Goal: Information Seeking & Learning: Learn about a topic

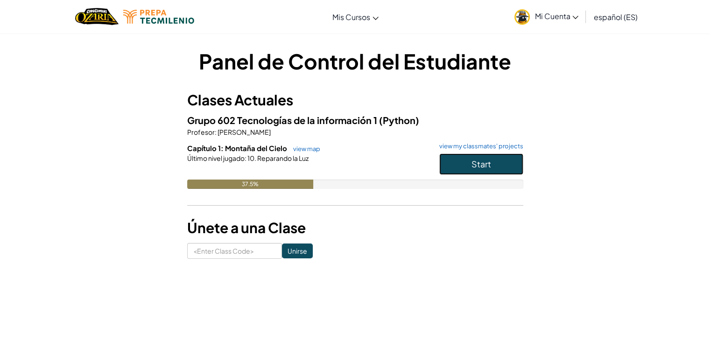
click at [465, 159] on button "Start" at bounding box center [481, 164] width 84 height 21
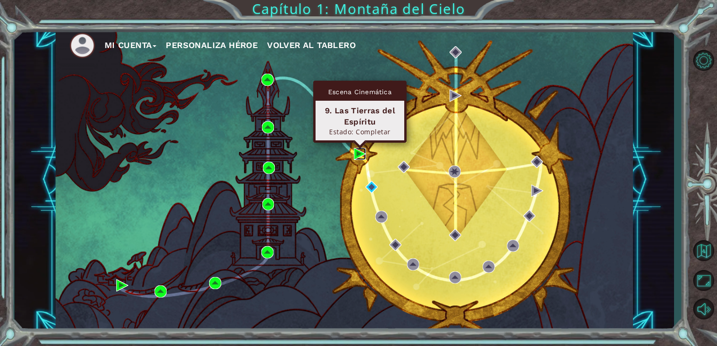
click at [358, 154] on img at bounding box center [360, 154] width 12 height 12
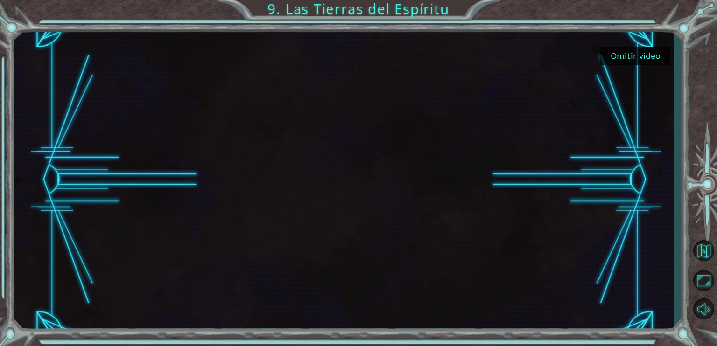
click at [636, 51] on button "Omitir video" at bounding box center [635, 56] width 70 height 18
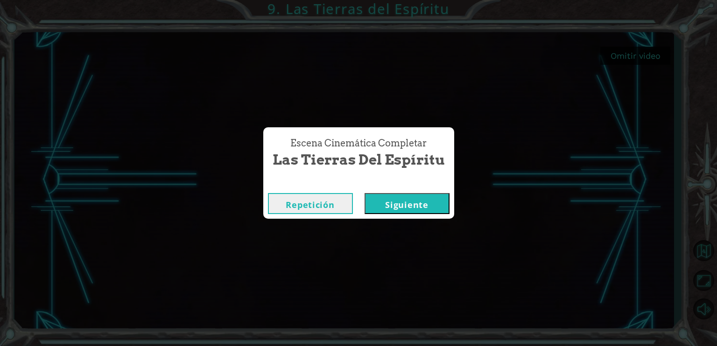
click at [426, 199] on button "Siguiente" at bounding box center [406, 203] width 85 height 21
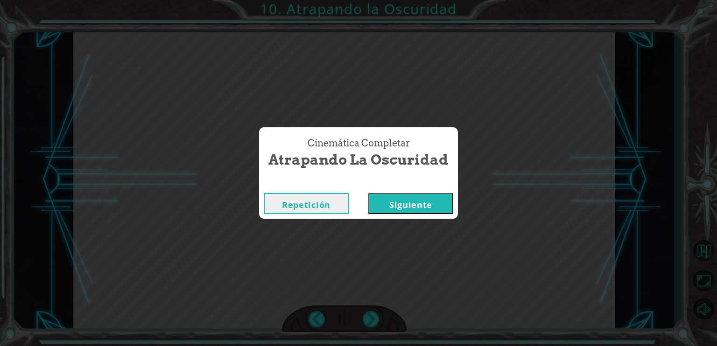
click at [412, 204] on button "Siguiente" at bounding box center [410, 203] width 85 height 21
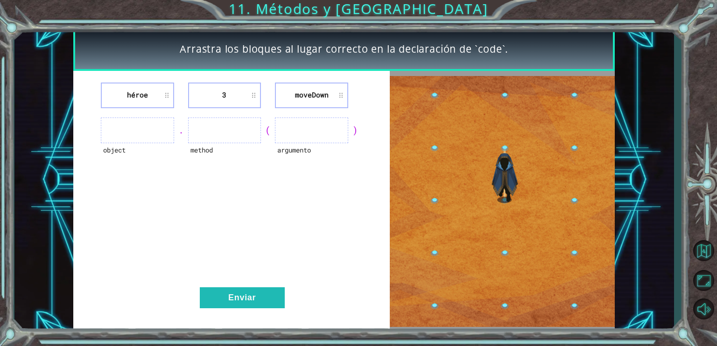
click at [165, 134] on ul at bounding box center [137, 131] width 73 height 26
click at [271, 303] on button "Enviar" at bounding box center [242, 297] width 85 height 21
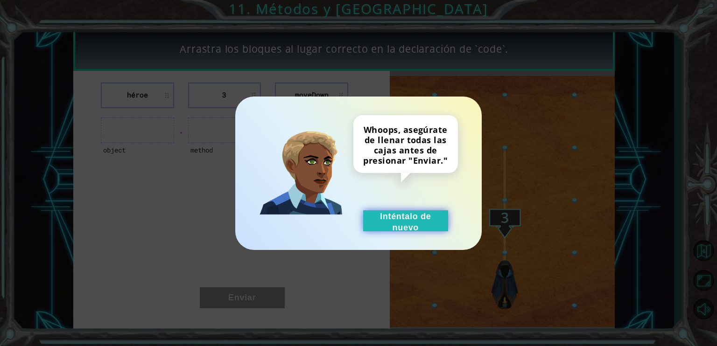
click at [435, 221] on button "Inténtalo de nuevo" at bounding box center [405, 220] width 85 height 21
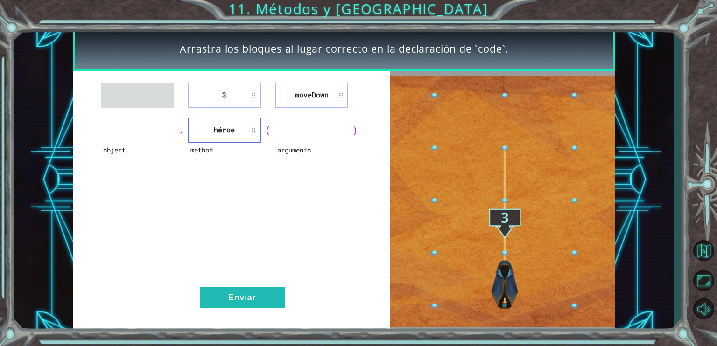
drag, startPoint x: 231, startPoint y: 81, endPoint x: 224, endPoint y: 91, distance: 12.4
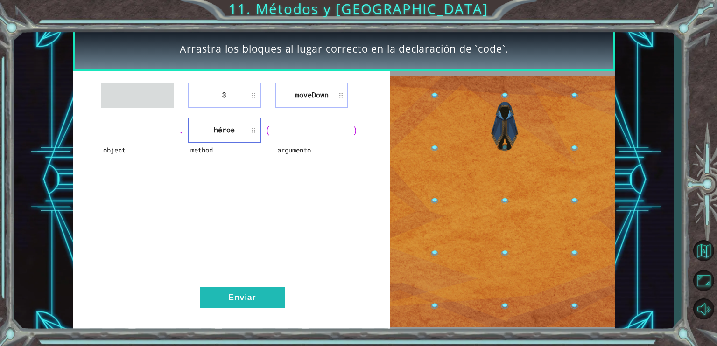
click at [224, 91] on div "3 [GEOGRAPHIC_DATA] object . method héroe ( argumento ) Enviar" at bounding box center [231, 202] width 316 height 262
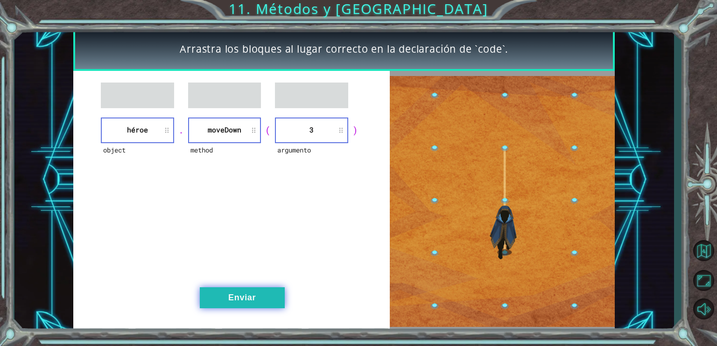
click at [245, 291] on button "Enviar" at bounding box center [242, 297] width 85 height 21
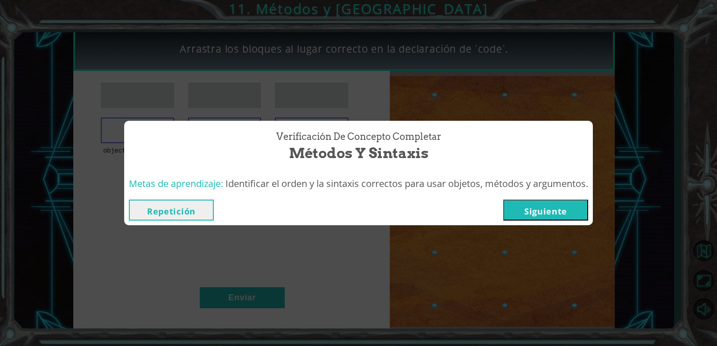
click at [555, 208] on button "Siguiente" at bounding box center [545, 210] width 85 height 21
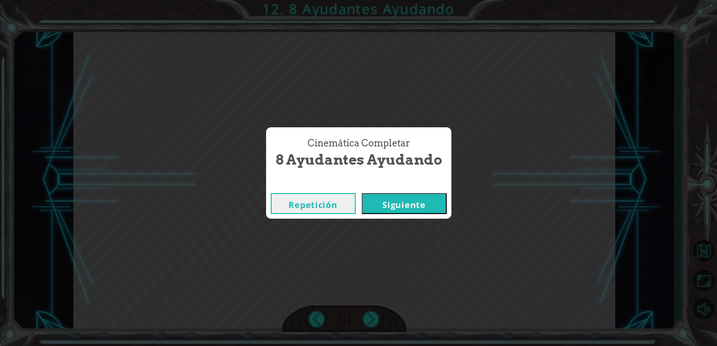
click at [431, 204] on button "Siguiente" at bounding box center [404, 203] width 85 height 21
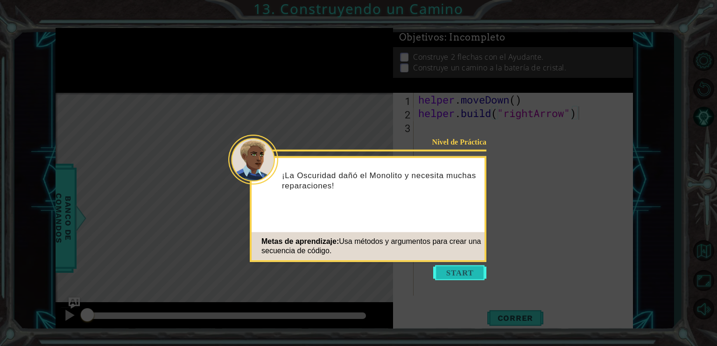
click at [461, 272] on button "Start" at bounding box center [459, 272] width 53 height 15
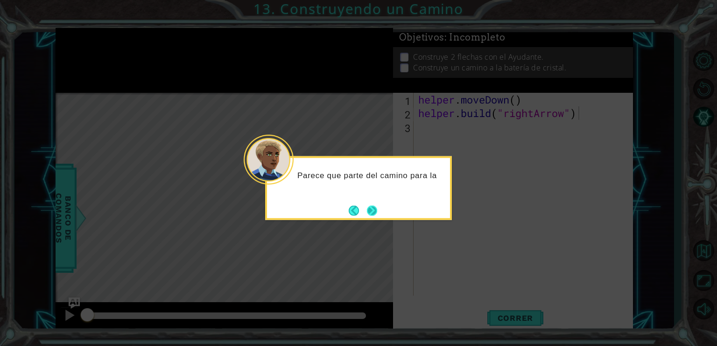
click at [370, 206] on button "Next" at bounding box center [372, 210] width 10 height 10
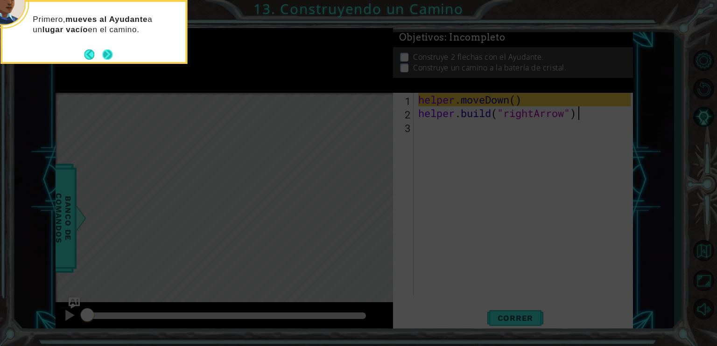
click at [112, 55] on button "Next" at bounding box center [107, 54] width 10 height 10
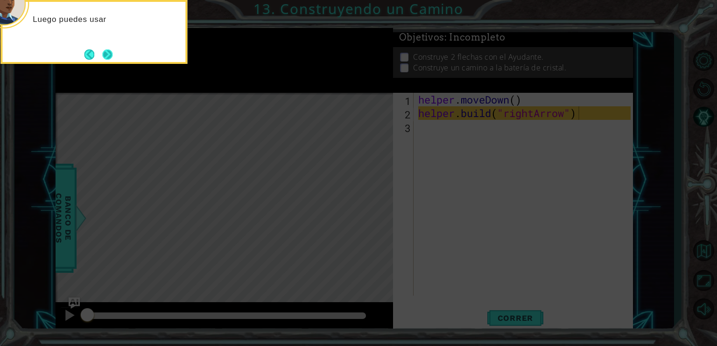
click at [108, 56] on button "Next" at bounding box center [107, 54] width 10 height 10
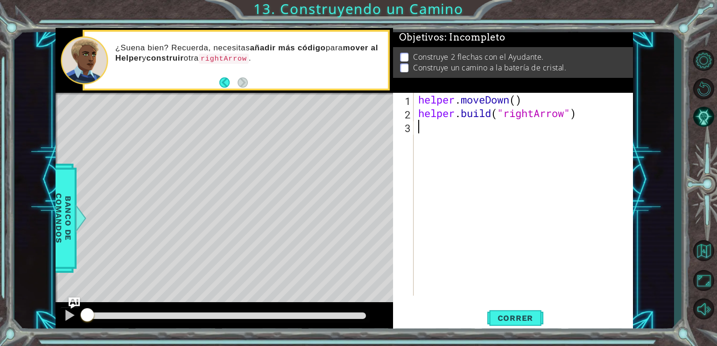
click at [436, 128] on div "helper . moveDown ( ) helper . build ( "rightArrow" )" at bounding box center [525, 208] width 219 height 230
click at [528, 320] on span "Correr" at bounding box center [515, 318] width 55 height 9
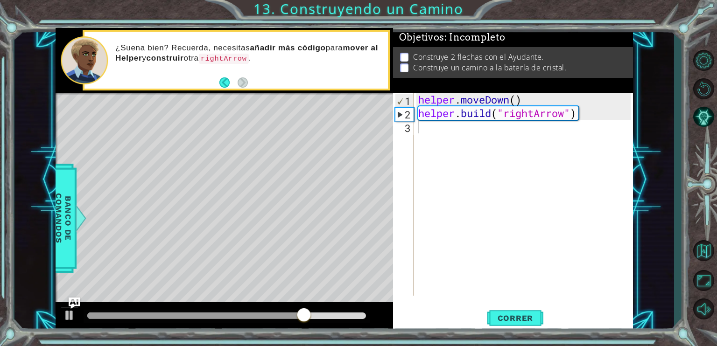
click at [414, 130] on div "1 2 3 helper . moveDown ( ) helper . build ( "rightArrow" ) ההההההההההההההההההה…" at bounding box center [511, 194] width 237 height 203
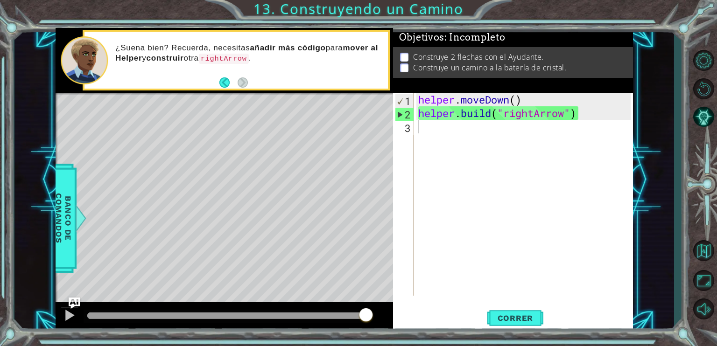
drag, startPoint x: 315, startPoint y: 195, endPoint x: 427, endPoint y: 133, distance: 128.4
click at [427, 133] on div "1 ההההההההההההההההההההההההההההההההההההההההההההההההההההההההההההההההההההההההההההה…" at bounding box center [344, 180] width 577 height 305
click at [427, 133] on div "helper . moveDown ( ) helper . build ( "rightArrow" )" at bounding box center [525, 208] width 219 height 230
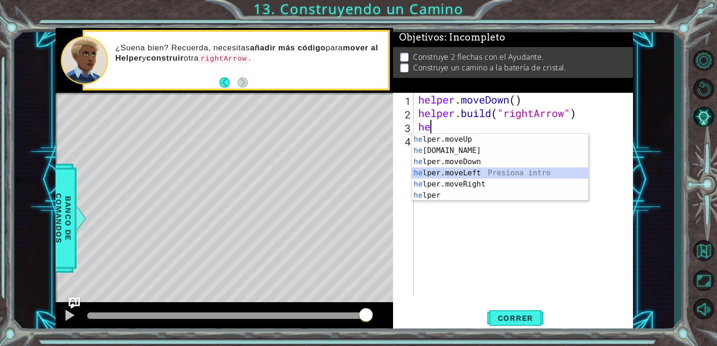
click at [468, 174] on div "he lper.moveUp Presiona intro he [DOMAIN_NAME] Presiona intro he lper.moveDown …" at bounding box center [500, 179] width 176 height 90
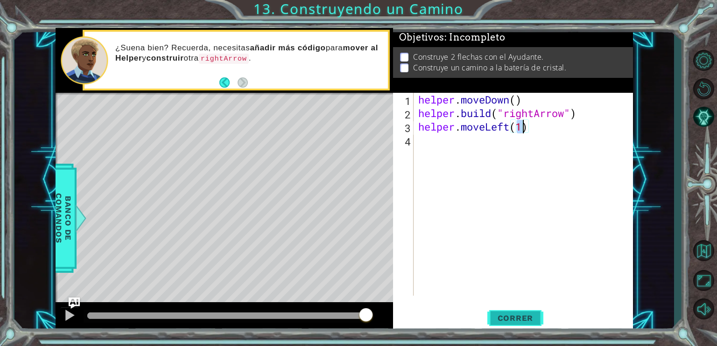
type textarea "helper.moveLeft(1)"
click at [524, 314] on span "Correr" at bounding box center [515, 318] width 55 height 9
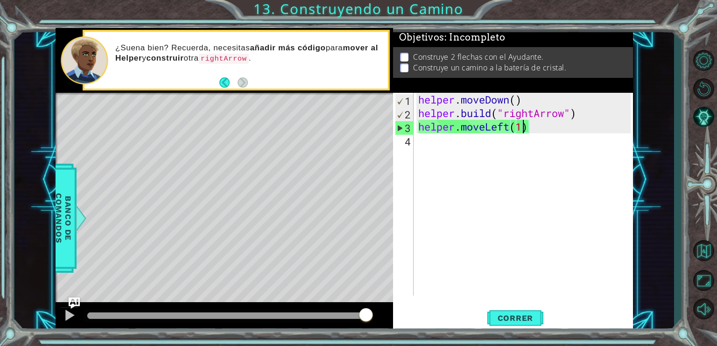
click at [428, 150] on div "helper . moveDown ( ) helper . build ( "rightArrow" ) helper . moveLeft ( 1 )" at bounding box center [525, 208] width 219 height 230
type textarea "j"
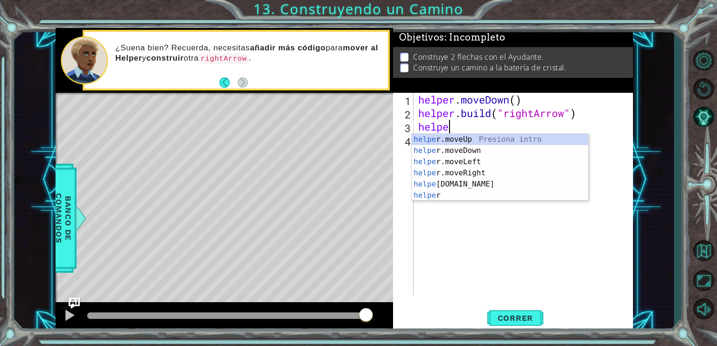
type textarea "h"
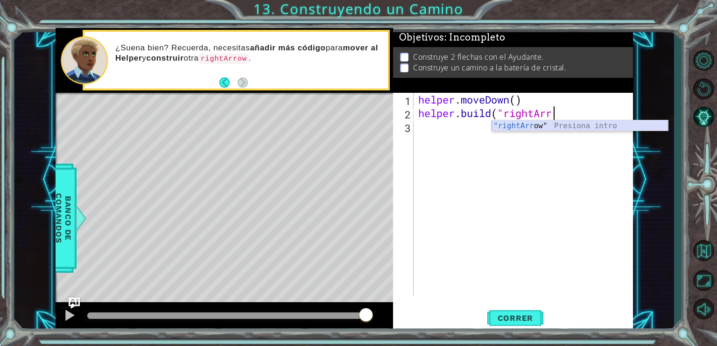
click at [524, 129] on div ""rightArr ow" Presiona intro" at bounding box center [579, 137] width 176 height 34
click at [87, 188] on div "Level Map" at bounding box center [271, 230] width 431 height 275
click at [94, 191] on div "Level Map" at bounding box center [271, 230] width 431 height 275
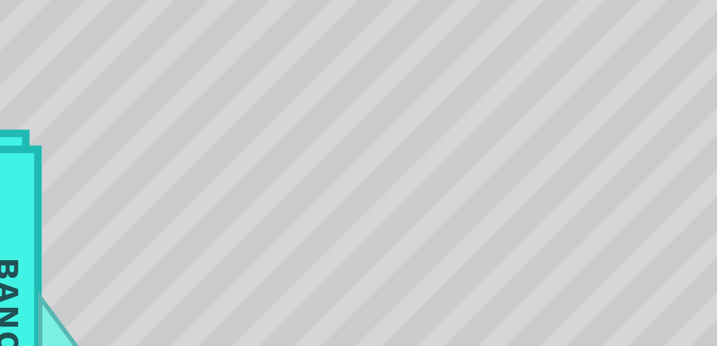
click at [91, 183] on div "Level Map" at bounding box center [271, 230] width 431 height 275
click at [90, 183] on div "Level Map" at bounding box center [271, 230] width 431 height 275
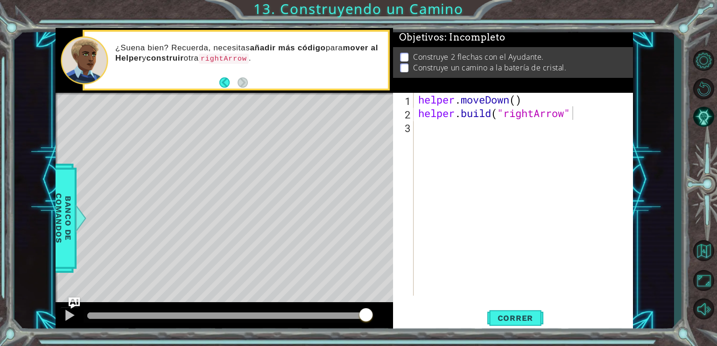
click at [304, 223] on div "Level Map" at bounding box center [271, 230] width 431 height 275
click at [578, 117] on div "helper . moveDown ( ) helper . build ( "rightArrow"" at bounding box center [525, 208] width 219 height 230
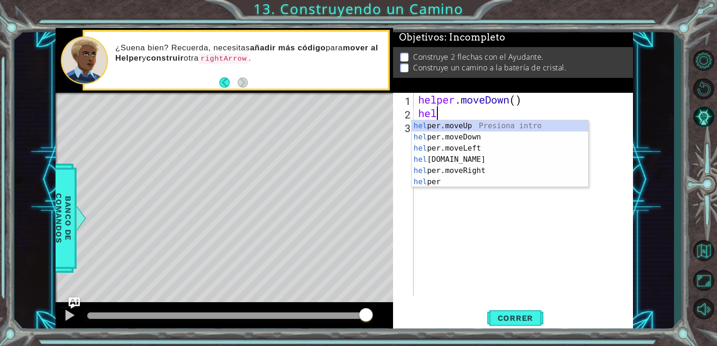
type textarea "h"
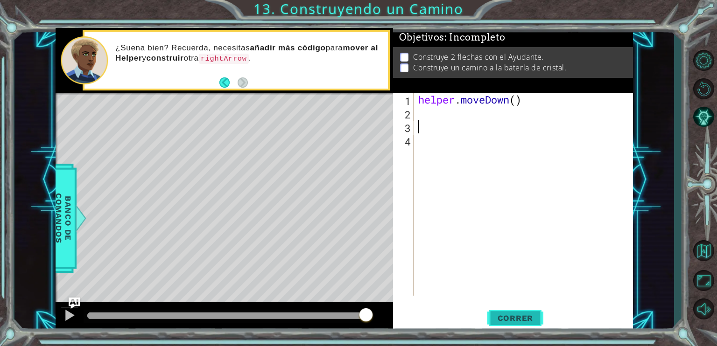
click at [537, 319] on span "Correr" at bounding box center [515, 318] width 55 height 9
click at [143, 187] on div "Level Map" at bounding box center [271, 230] width 431 height 275
click at [205, 207] on div "Level Map" at bounding box center [271, 230] width 431 height 275
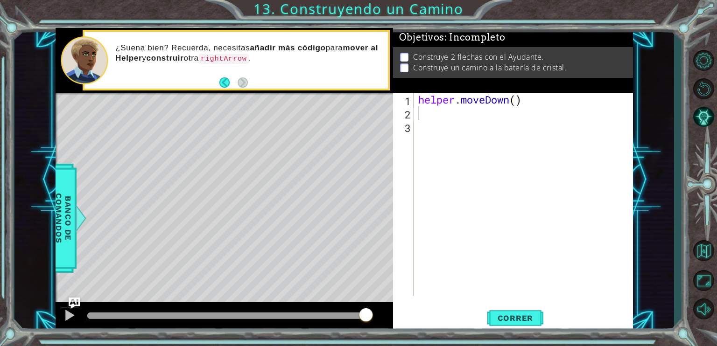
click at [205, 207] on div "Level Map" at bounding box center [271, 230] width 431 height 275
click at [423, 109] on div "helper . moveDown ( )" at bounding box center [525, 208] width 219 height 230
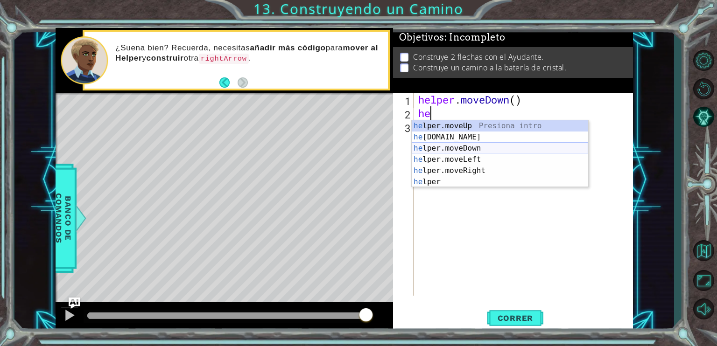
click at [442, 148] on div "he lper.moveUp Presiona intro he [DOMAIN_NAME] Presiona intro he lper.moveDown …" at bounding box center [500, 165] width 176 height 90
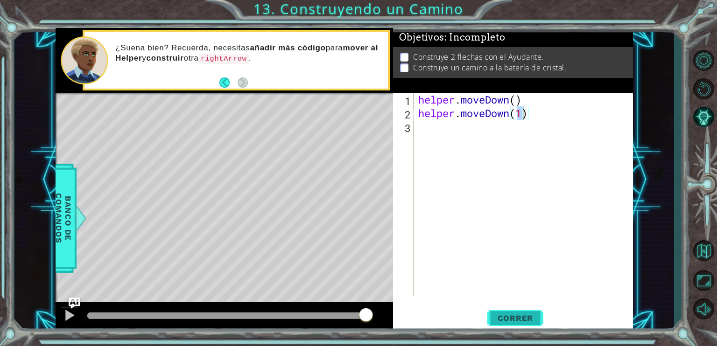
click at [522, 323] on button "Correr" at bounding box center [515, 319] width 56 height 24
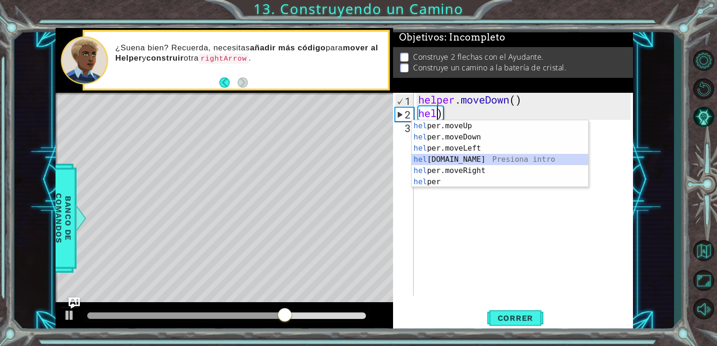
click at [445, 159] on div "hel per.moveUp Presiona intro hel per.moveDown Presiona intro hel per.moveLeft …" at bounding box center [500, 165] width 176 height 90
type textarea "[DOMAIN_NAME]("rightArrow")"
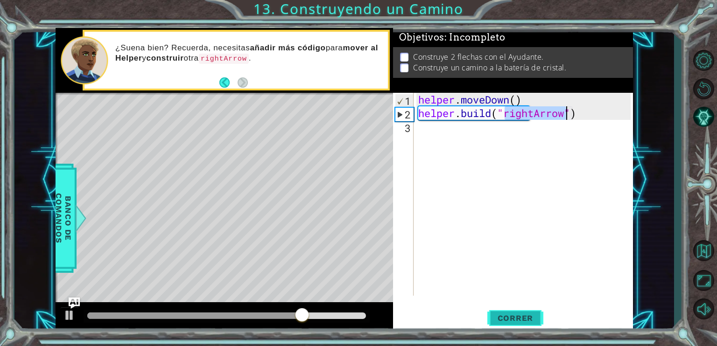
click at [529, 314] on span "Correr" at bounding box center [515, 318] width 55 height 9
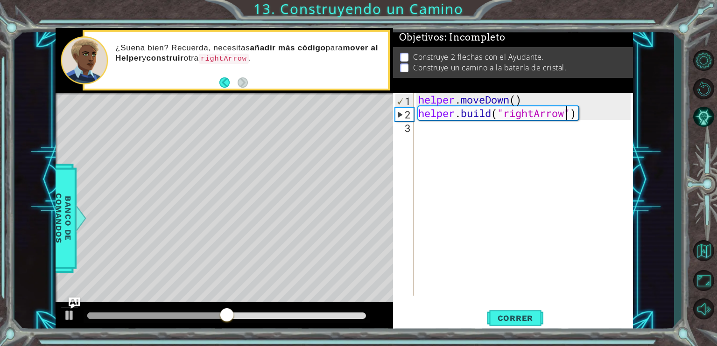
click at [436, 139] on div "helper . moveDown ( ) helper . build ( "rightArrow" )" at bounding box center [525, 208] width 219 height 230
click at [427, 128] on div "helper . moveDown ( ) helper . build ( "rightArrow" )" at bounding box center [525, 208] width 219 height 230
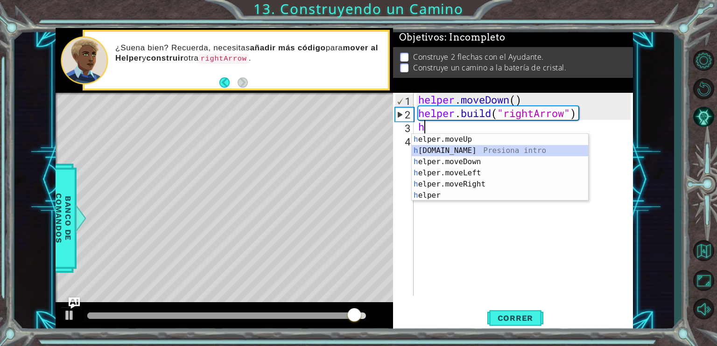
click at [458, 154] on div "h elper.moveUp Presiona intro h [DOMAIN_NAME] Presiona intro h elper.moveDown P…" at bounding box center [500, 179] width 176 height 90
type textarea "[DOMAIN_NAME]("rightArrow")"
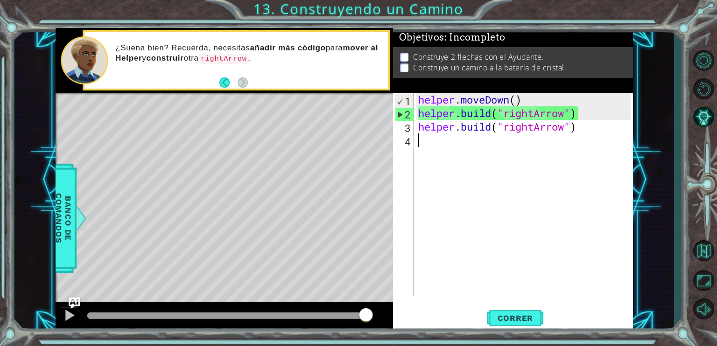
drag, startPoint x: 519, startPoint y: 308, endPoint x: 490, endPoint y: 281, distance: 39.3
click at [490, 281] on div "helper . moveDown ( ) helper . build ( "rightArrow" ) helper . build ( "rightAr…" at bounding box center [525, 208] width 219 height 230
click at [501, 323] on button "Correr" at bounding box center [515, 319] width 56 height 24
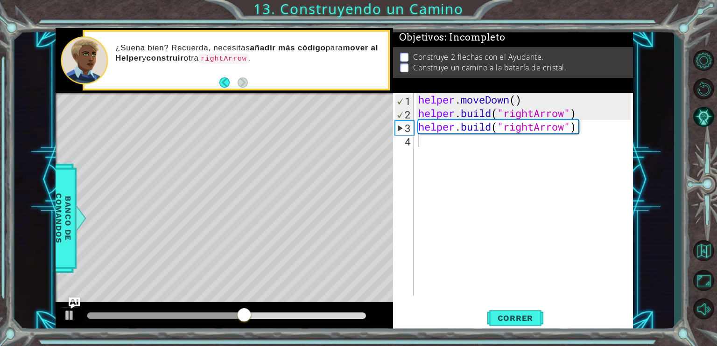
click at [145, 183] on div "Level Map" at bounding box center [271, 230] width 431 height 275
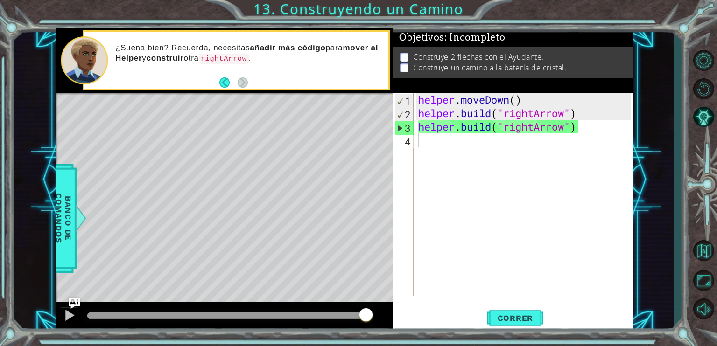
click at [148, 181] on div "Level Map" at bounding box center [271, 230] width 431 height 275
click at [147, 208] on div "Level Map" at bounding box center [271, 230] width 431 height 275
click at [319, 196] on div "Level Map" at bounding box center [271, 230] width 431 height 275
click at [559, 135] on div "helper . moveDown ( ) helper . build ( "rightArrow" ) helper . build ( "rightAr…" at bounding box center [525, 208] width 219 height 230
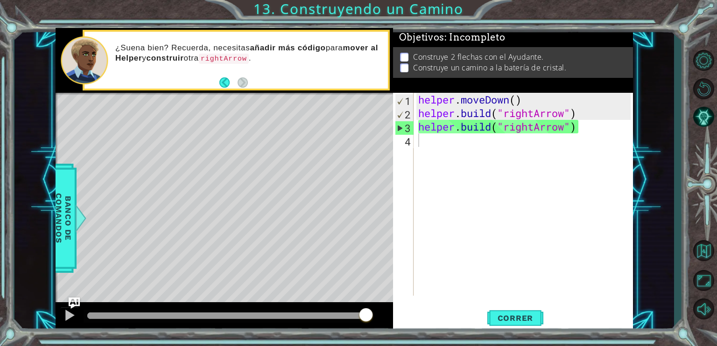
type textarea "[DOMAIN_NAME]("rightArrow")"
click at [548, 142] on div "helper . moveDown ( ) helper . build ( "rightArrow" ) helper . build ( "rightAr…" at bounding box center [523, 194] width 214 height 203
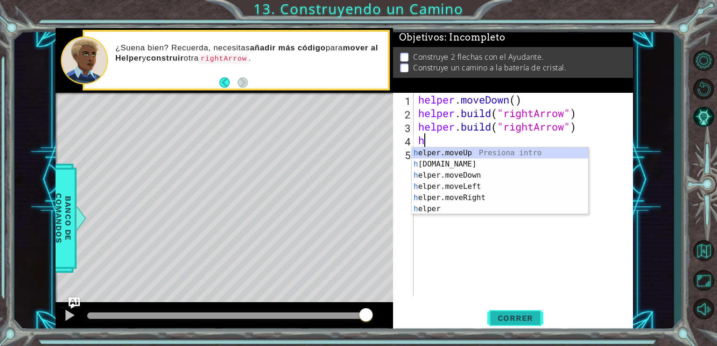
type textarea "h"
click at [500, 316] on span "Correr" at bounding box center [515, 318] width 55 height 9
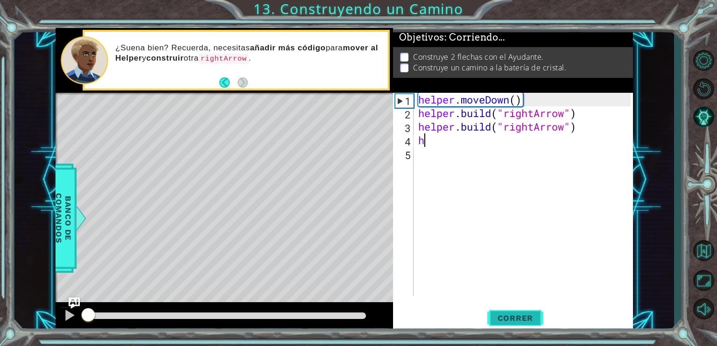
click at [514, 327] on button "Correr" at bounding box center [515, 319] width 56 height 24
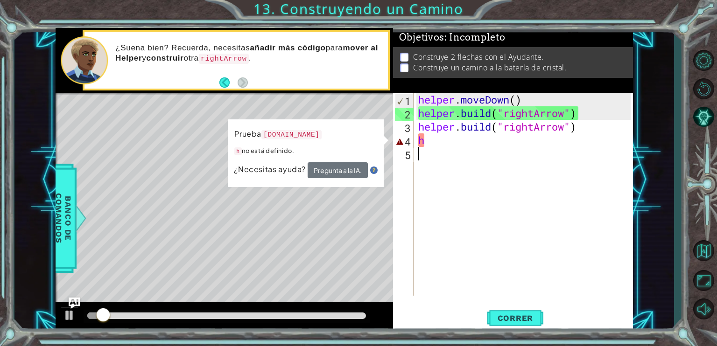
click at [526, 154] on div "helper . moveDown ( ) helper . build ( "rightArrow" ) helper . build ( "rightAr…" at bounding box center [525, 208] width 219 height 230
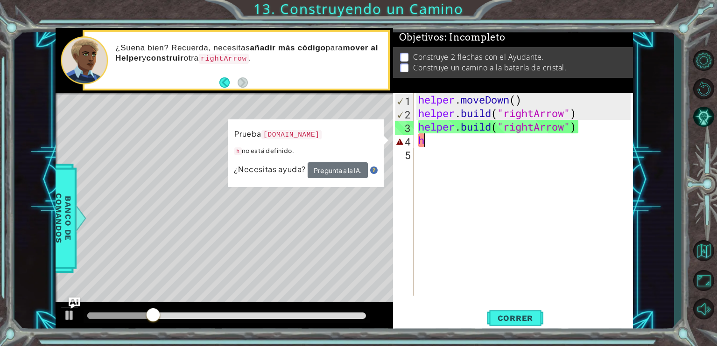
click at [489, 141] on div "helper . moveDown ( ) helper . build ( "rightArrow" ) helper . build ( "rightAr…" at bounding box center [525, 208] width 219 height 230
type textarea "h"
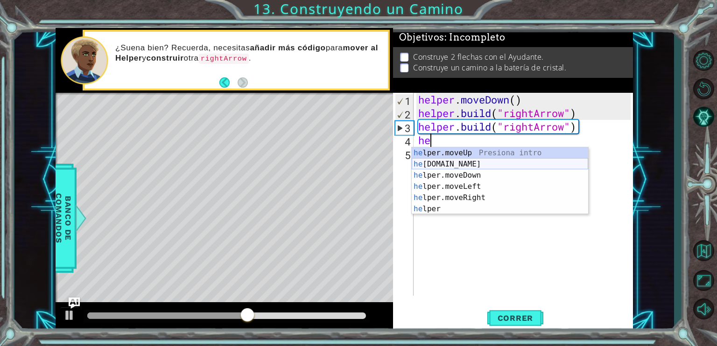
click at [470, 165] on div "he lper.moveUp Presiona intro he [DOMAIN_NAME] Presiona intro he lper.moveDown …" at bounding box center [500, 192] width 176 height 90
type textarea "[DOMAIN_NAME]("rightArrow")"
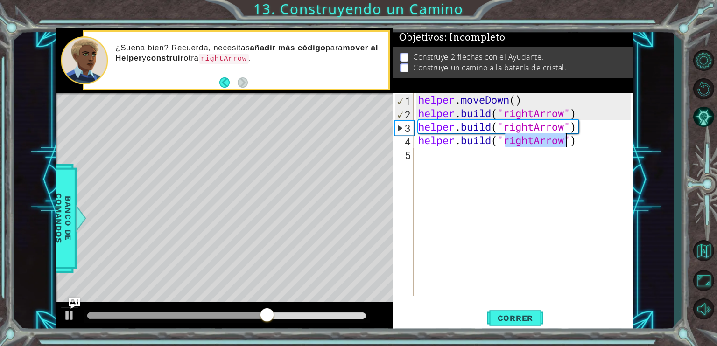
click at [499, 217] on div "helper . moveDown ( ) helper . build ( "rightArrow" ) helper . build ( "rightAr…" at bounding box center [525, 208] width 219 height 230
click at [502, 324] on button "Correr" at bounding box center [515, 319] width 56 height 24
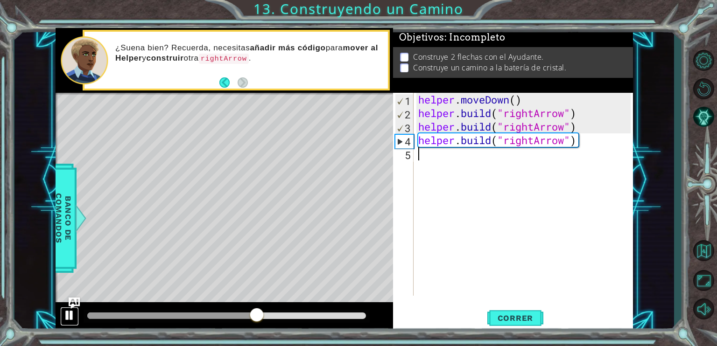
click at [74, 311] on div at bounding box center [69, 315] width 12 height 12
click at [74, 302] on img "Ask AI" at bounding box center [74, 303] width 12 height 12
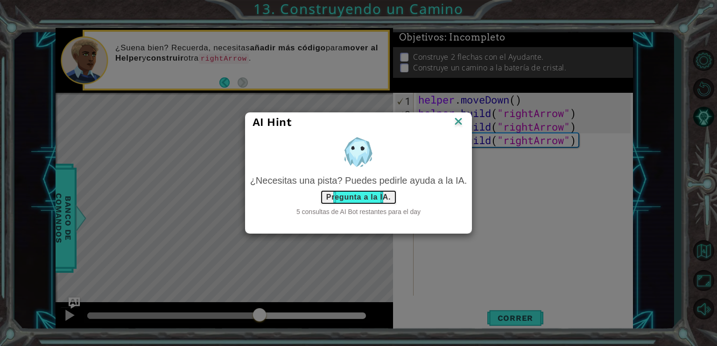
click at [366, 192] on button "Pregunta a la IA." at bounding box center [358, 197] width 77 height 15
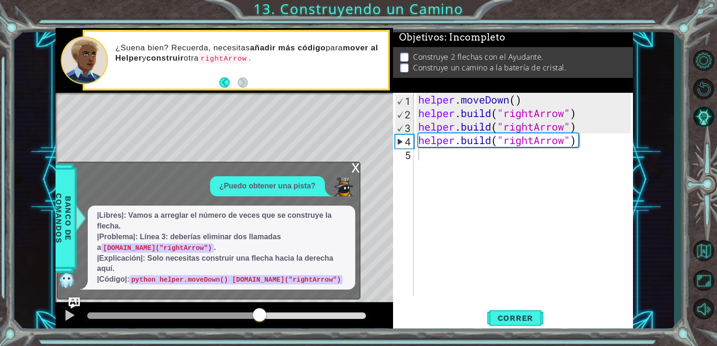
click at [352, 168] on div "x" at bounding box center [355, 166] width 8 height 9
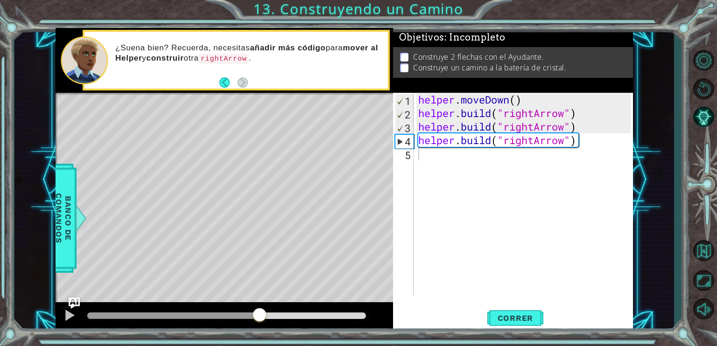
click at [423, 158] on div "helper . moveDown ( ) helper . build ( "rightArrow" ) helper . build ( "rightAr…" at bounding box center [525, 208] width 219 height 230
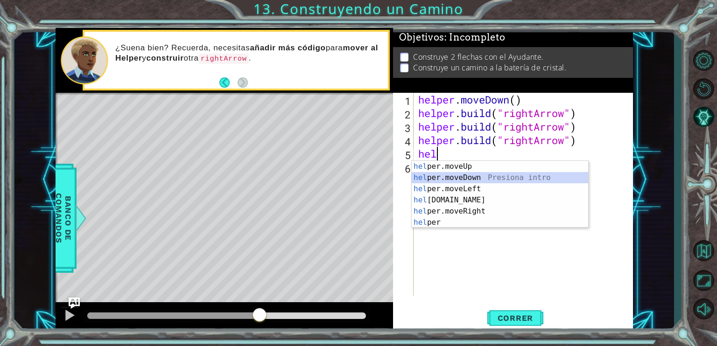
click at [450, 180] on div "hel per.moveUp Presiona intro hel per.moveDown Presiona intro hel per.moveLeft …" at bounding box center [500, 206] width 176 height 90
type textarea "helper.moveDown(1)"
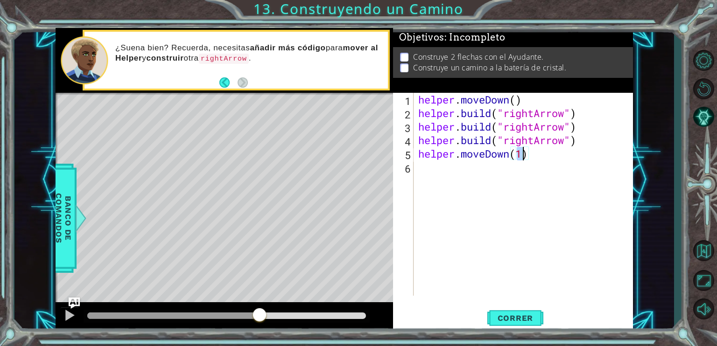
click at [449, 178] on div "helper . moveDown ( ) helper . build ( "rightArrow" ) helper . build ( "rightAr…" at bounding box center [525, 208] width 219 height 230
click at [514, 316] on span "Correr" at bounding box center [515, 318] width 55 height 9
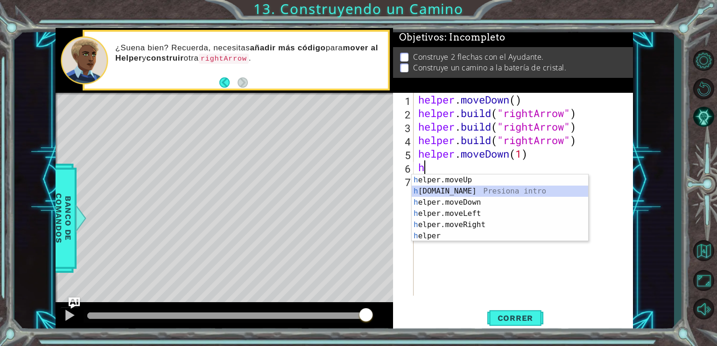
click at [475, 190] on div "h elper.moveUp Presiona intro h [DOMAIN_NAME] Presiona intro h elper.moveDown P…" at bounding box center [500, 220] width 176 height 90
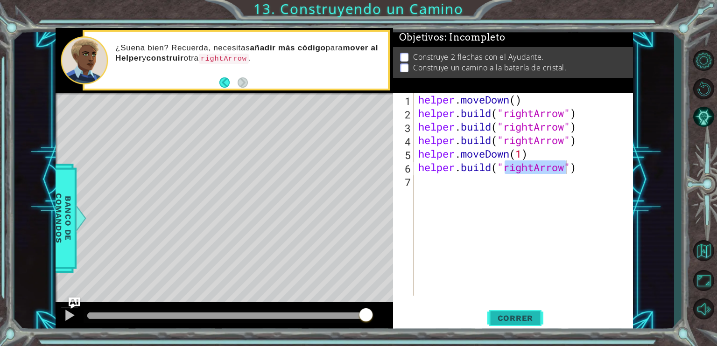
click at [527, 318] on span "Correr" at bounding box center [515, 318] width 55 height 9
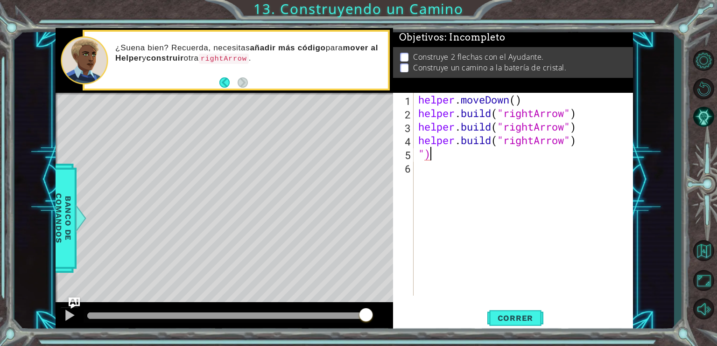
click at [440, 152] on div "helper . moveDown ( ) helper . build ( "rightArrow" ) helper . build ( "rightAr…" at bounding box center [525, 208] width 219 height 230
type textarea """
type textarea "[DOMAIN_NAME]("rightArrow")"
click at [420, 162] on div "helper . moveDown ( ) helper . build ( "rightArrow" ) helper . build ( "rightAr…" at bounding box center [525, 208] width 219 height 230
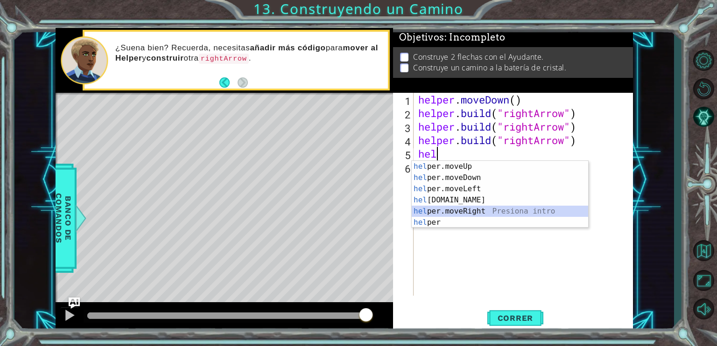
click at [444, 207] on div "hel per.moveUp Presiona intro hel per.moveDown Presiona intro hel per.moveLeft …" at bounding box center [500, 206] width 176 height 90
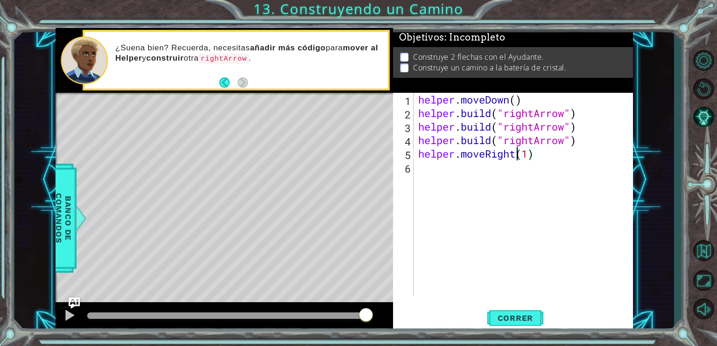
click at [517, 155] on div "helper . moveDown ( ) helper . build ( "rightArrow" ) helper . build ( "rightAr…" at bounding box center [525, 208] width 219 height 230
click at [518, 155] on div "helper . moveDown ( ) helper . build ( "rightArrow" ) helper . build ( "rightAr…" at bounding box center [525, 208] width 219 height 230
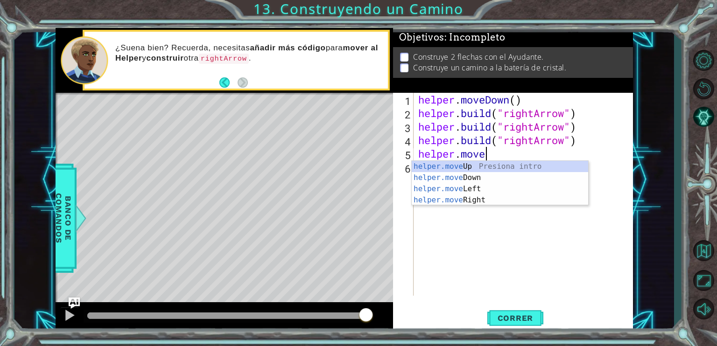
scroll to position [0, 2]
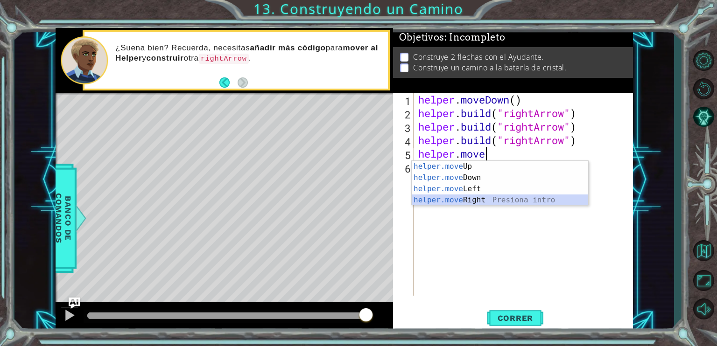
click at [480, 197] on div "helper.move Up Presiona intro helper.move Down Presiona intro helper.move Left …" at bounding box center [500, 194] width 176 height 67
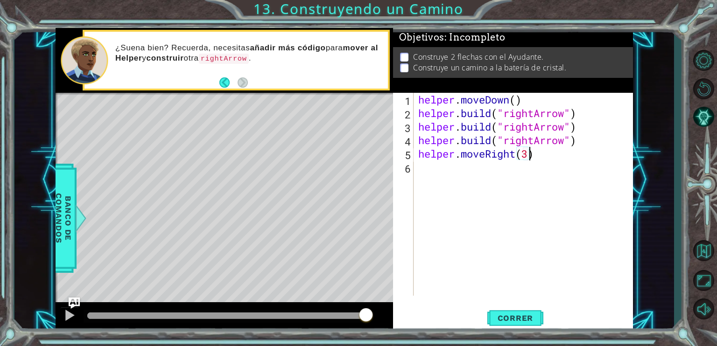
scroll to position [0, 5]
type textarea "helper.moveRight(3)"
click at [523, 315] on span "Correr" at bounding box center [515, 318] width 55 height 9
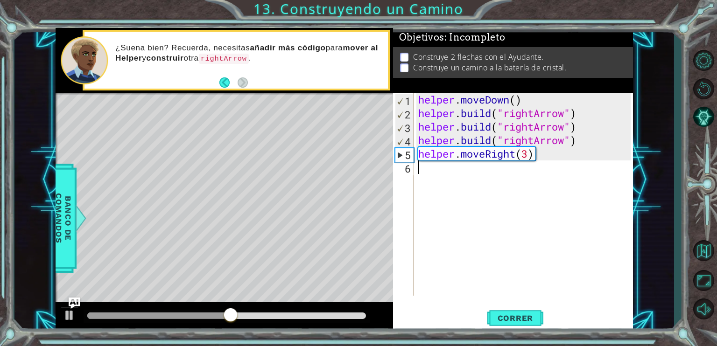
click at [426, 166] on div "helper . moveDown ( ) helper . build ( "rightArrow" ) helper . build ( "rightAr…" at bounding box center [525, 208] width 219 height 230
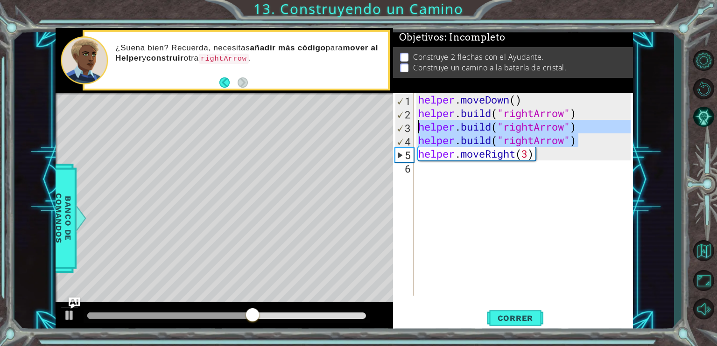
drag, startPoint x: 587, startPoint y: 142, endPoint x: 412, endPoint y: 123, distance: 175.6
click at [412, 123] on div "1 2 3 4 5 6 helper . moveDown ( ) helper . build ( "rightArrow" ) helper . buil…" at bounding box center [511, 194] width 237 height 203
type textarea "[DOMAIN_NAME]("rightArrow") [DOMAIN_NAME]("rightArrow")"
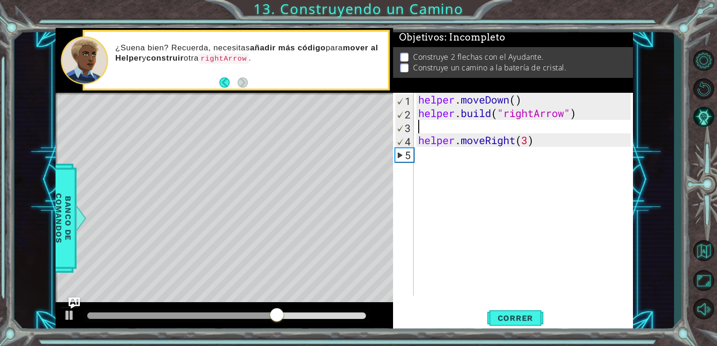
type textarea "[DOMAIN_NAME]("rightArrow")"
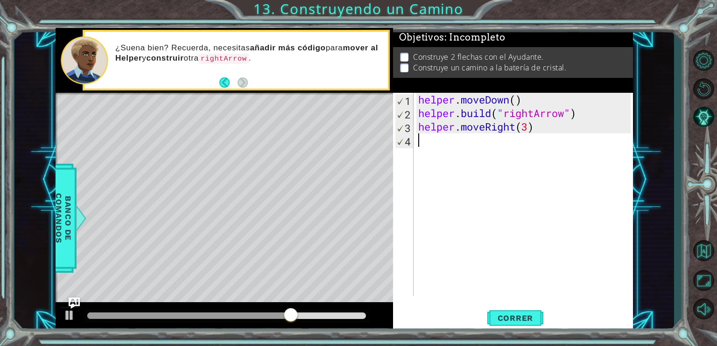
click at [421, 143] on div "helper . moveDown ( ) helper . build ( "rightArrow" ) helper . moveRight ( 3 )" at bounding box center [525, 208] width 219 height 230
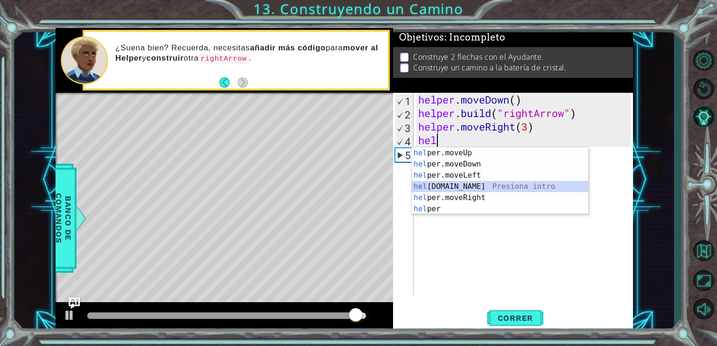
click at [457, 183] on div "hel per.moveUp Presiona intro hel per.moveDown Presiona intro hel per.moveLeft …" at bounding box center [500, 192] width 176 height 90
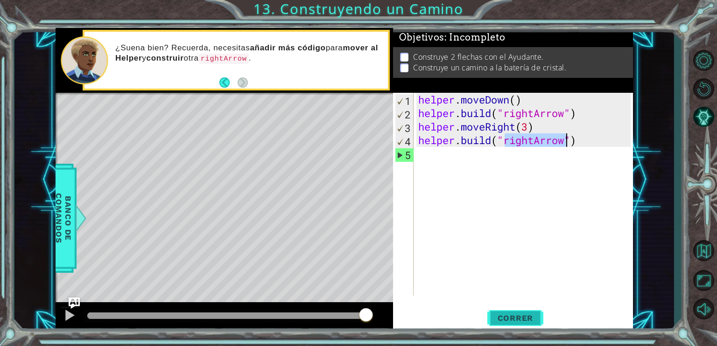
type textarea "[DOMAIN_NAME]("rightArrow")"
click at [522, 319] on span "Correr" at bounding box center [515, 318] width 55 height 9
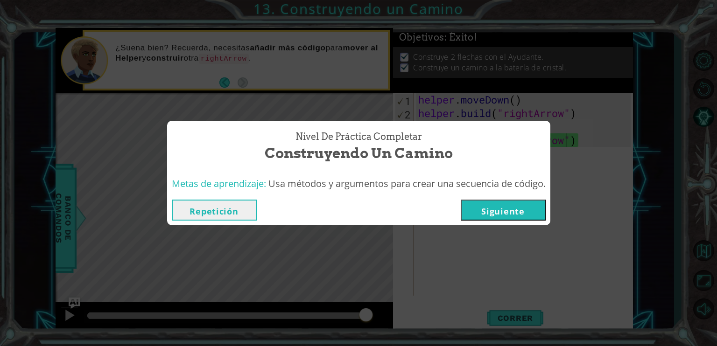
click at [527, 209] on button "Siguiente" at bounding box center [503, 210] width 85 height 21
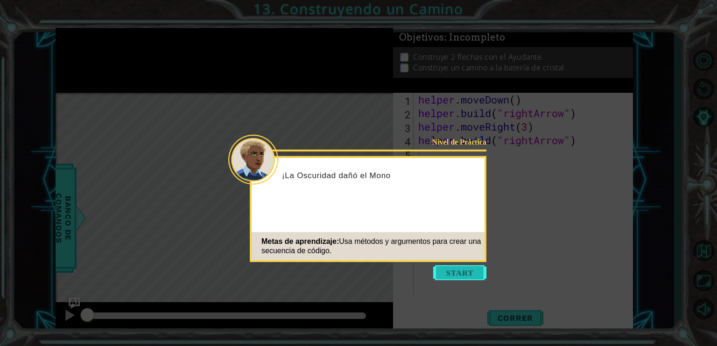
click at [454, 272] on button "Start" at bounding box center [459, 272] width 53 height 15
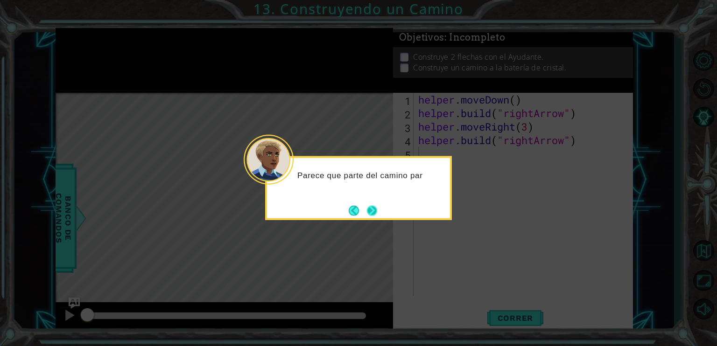
click at [367, 211] on button "Next" at bounding box center [372, 211] width 14 height 14
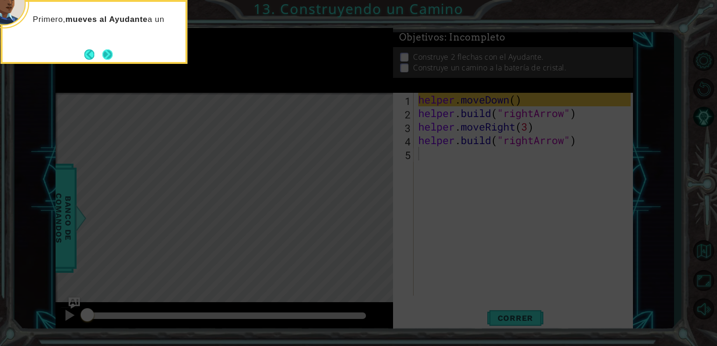
click at [105, 51] on button "Next" at bounding box center [107, 54] width 10 height 10
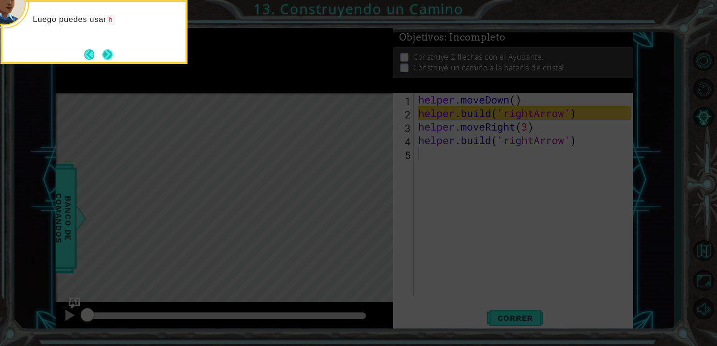
click at [107, 55] on button "Next" at bounding box center [107, 54] width 10 height 10
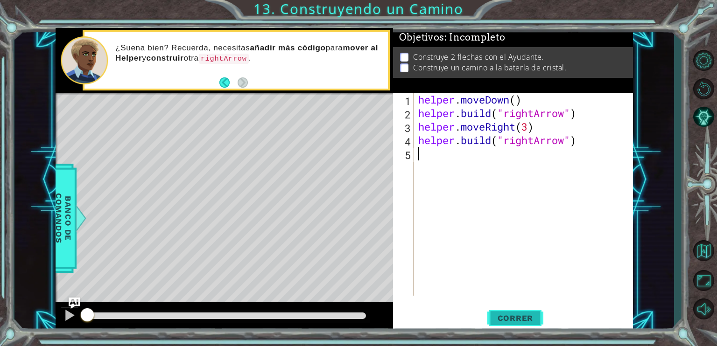
click at [500, 312] on button "Correr" at bounding box center [515, 319] width 56 height 24
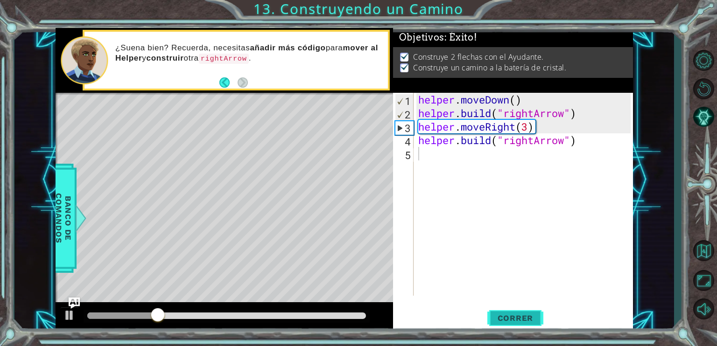
click at [500, 312] on button "Correr" at bounding box center [515, 319] width 56 height 24
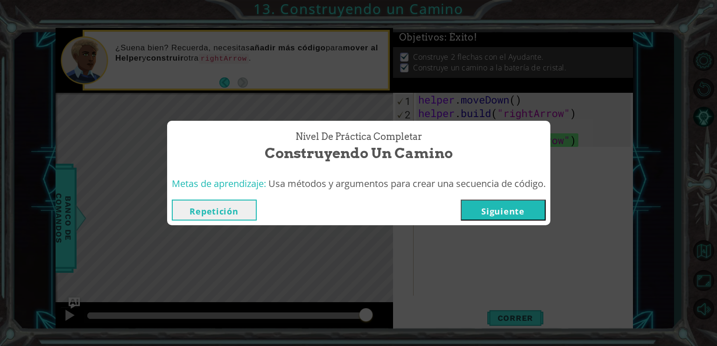
click at [500, 213] on button "Siguiente" at bounding box center [503, 210] width 85 height 21
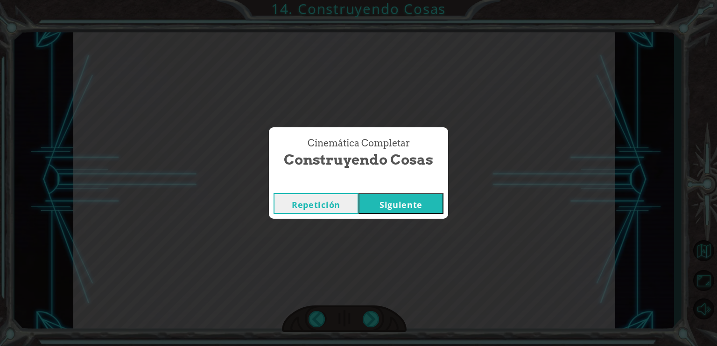
click at [437, 211] on button "Siguiente" at bounding box center [400, 203] width 85 height 21
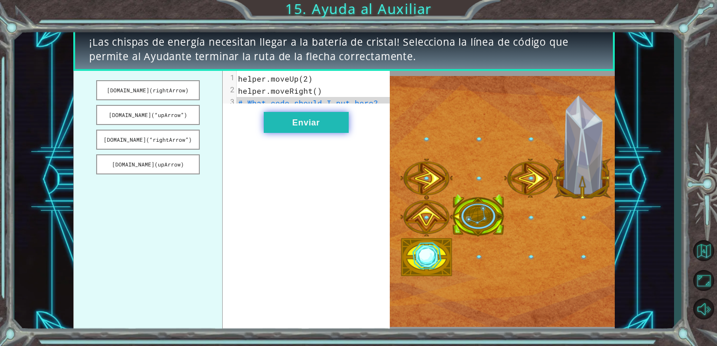
click at [309, 120] on button "Enviar" at bounding box center [306, 122] width 85 height 21
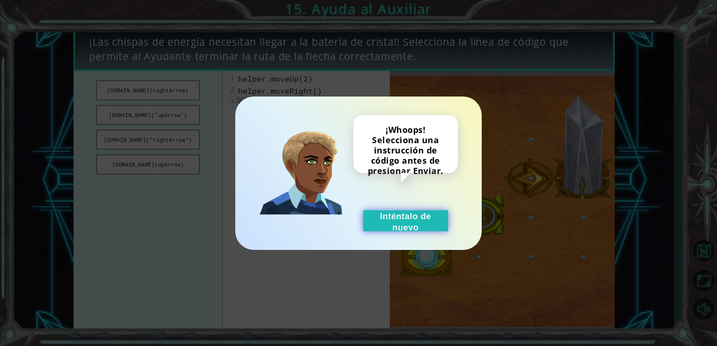
click at [386, 213] on button "Inténtalo de nuevo" at bounding box center [405, 220] width 85 height 21
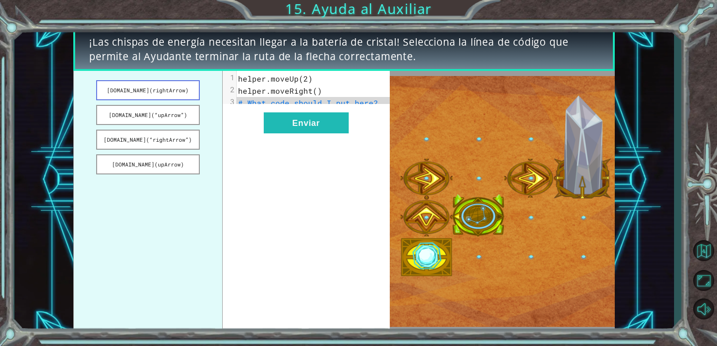
drag, startPoint x: 149, startPoint y: 96, endPoint x: 172, endPoint y: 94, distance: 22.9
click at [172, 94] on button "[DOMAIN_NAME](rightArrow)" at bounding box center [148, 90] width 104 height 20
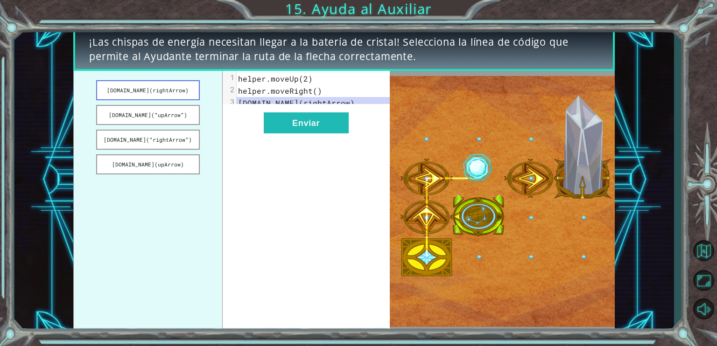
click at [172, 94] on button "[DOMAIN_NAME](rightArrow)" at bounding box center [148, 90] width 104 height 20
click at [172, 117] on button "[DOMAIN_NAME](“upArrow”)" at bounding box center [148, 115] width 104 height 20
click at [184, 146] on button "[DOMAIN_NAME](“rightArrow”)" at bounding box center [148, 140] width 104 height 20
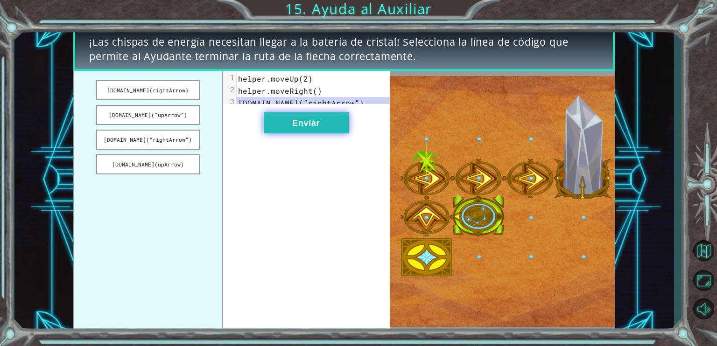
click at [306, 132] on button "Enviar" at bounding box center [306, 122] width 85 height 21
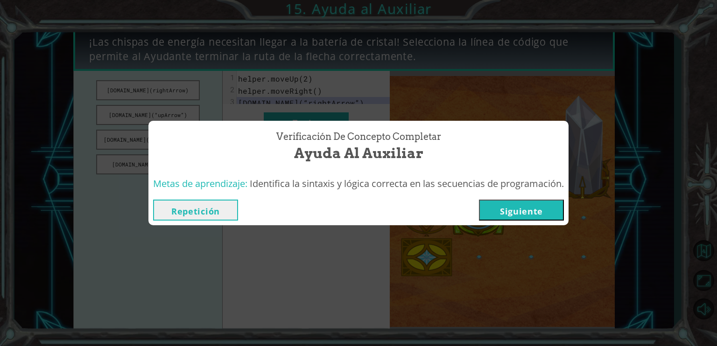
click at [551, 213] on button "Siguiente" at bounding box center [521, 210] width 85 height 21
